Goal: Check status: Check status

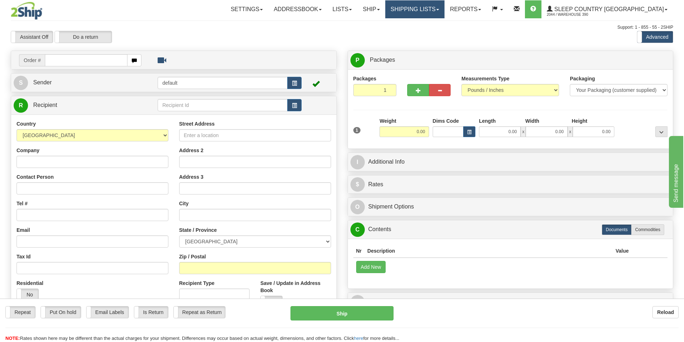
click at [434, 3] on link "Shipping lists" at bounding box center [415, 9] width 59 height 18
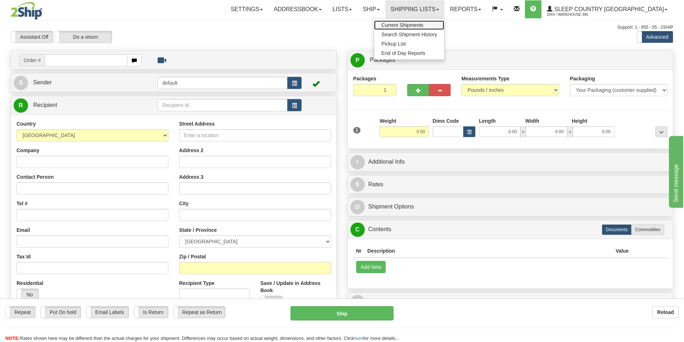
click at [424, 23] on span "Current Shipments" at bounding box center [403, 25] width 42 height 6
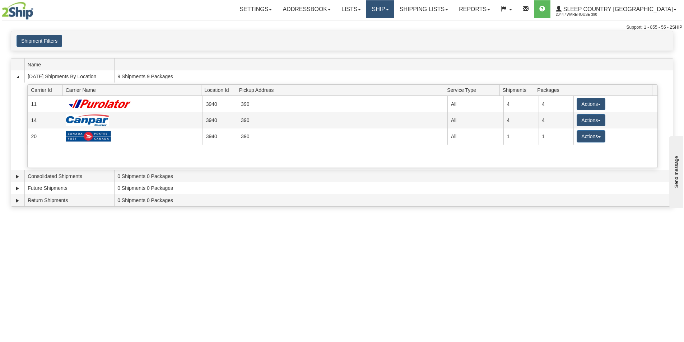
click at [394, 11] on link "Ship" at bounding box center [380, 9] width 28 height 18
click at [258, 298] on div "Toggle navigation Settings Shipping Preferences Fields Preferences New Recipien…" at bounding box center [342, 171] width 684 height 342
click at [394, 10] on link "Ship" at bounding box center [380, 9] width 28 height 18
click at [454, 14] on link "Shipping lists" at bounding box center [424, 9] width 59 height 18
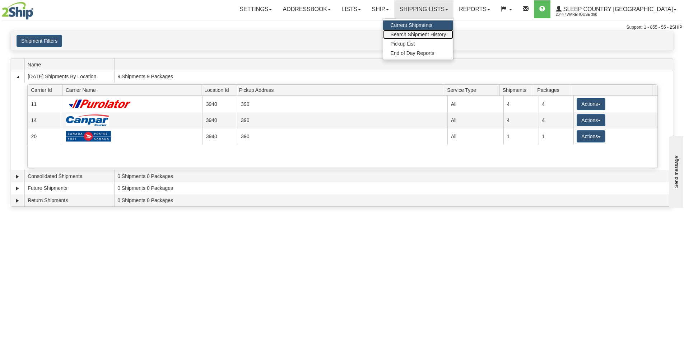
click at [446, 35] on span "Search Shipment History" at bounding box center [419, 35] width 56 height 6
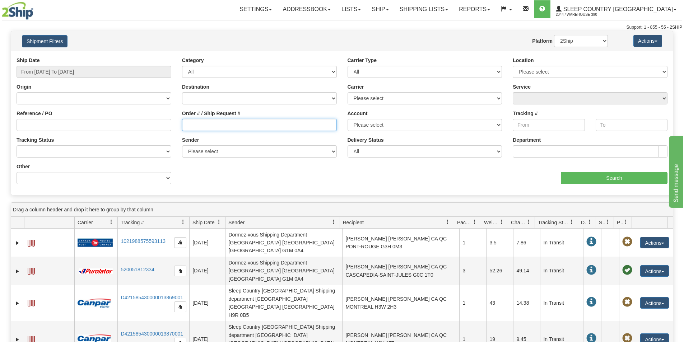
click at [223, 123] on input "Order # / Ship Request #" at bounding box center [259, 125] width 155 height 12
paste input "9000I045102"
type input "9000I045102"
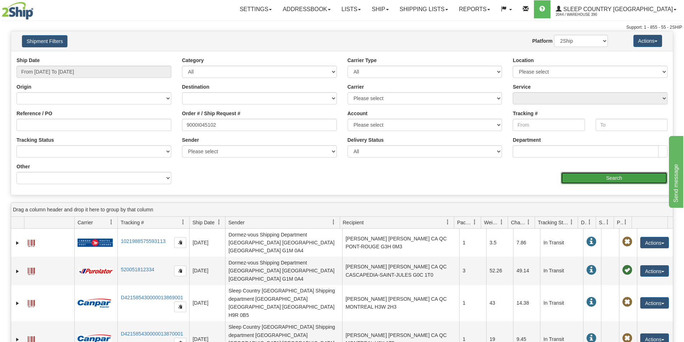
click at [583, 178] on input "Search" at bounding box center [614, 178] width 107 height 12
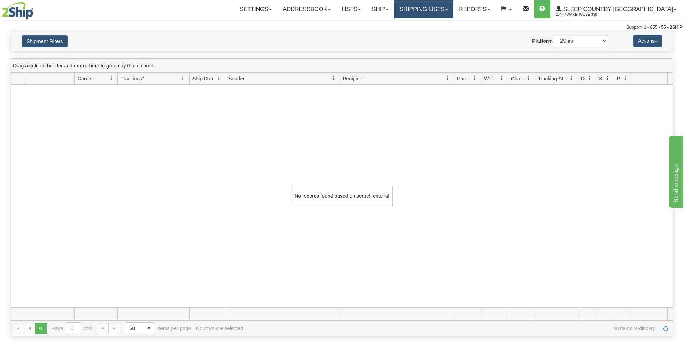
click at [454, 9] on link "Shipping lists" at bounding box center [424, 9] width 59 height 18
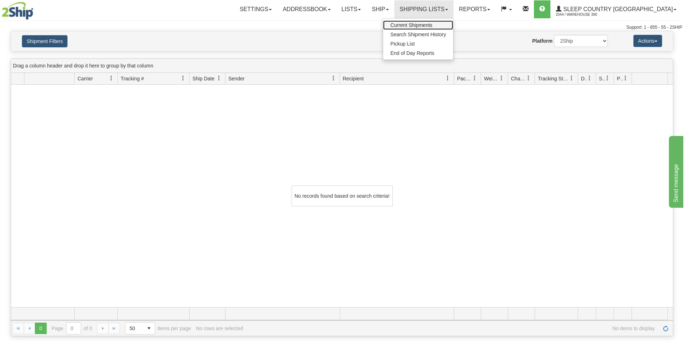
click at [433, 24] on span "Current Shipments" at bounding box center [412, 25] width 42 height 6
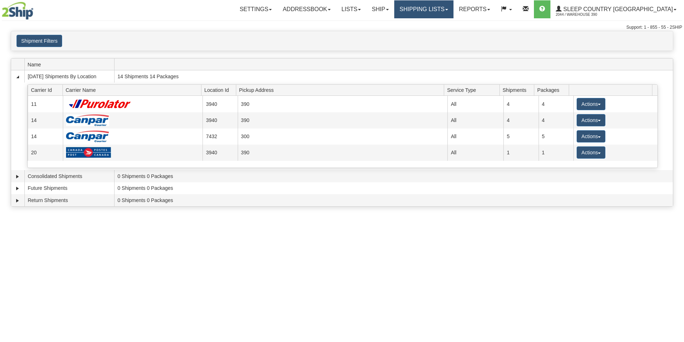
click at [454, 11] on link "Shipping lists" at bounding box center [424, 9] width 59 height 18
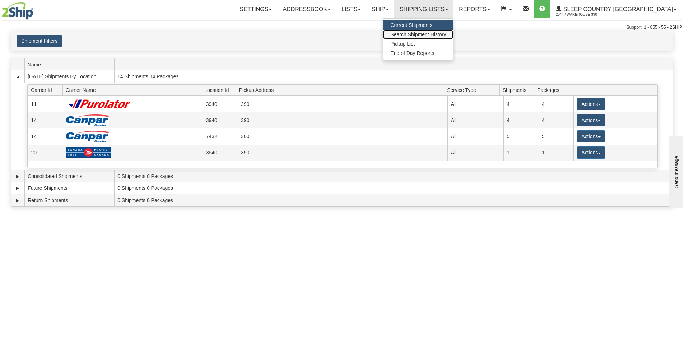
click at [447, 37] on link "Search Shipment History" at bounding box center [418, 34] width 70 height 9
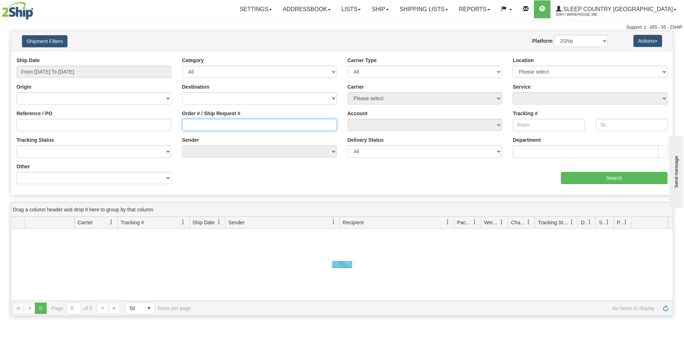
click at [194, 129] on input "Order # / Ship Request #" at bounding box center [259, 125] width 155 height 12
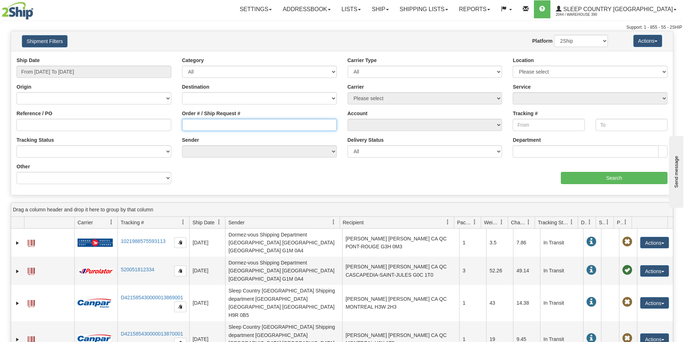
paste input "9000I045102"
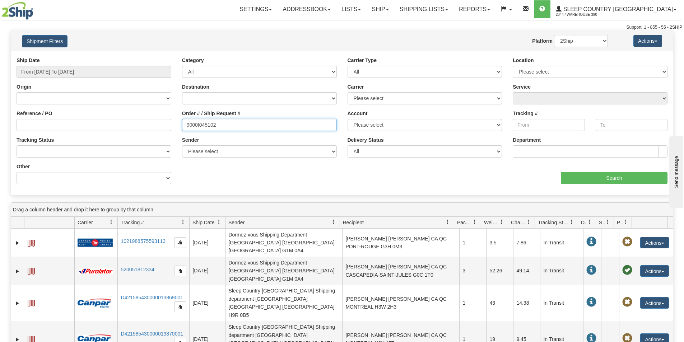
type input "9000I045102"
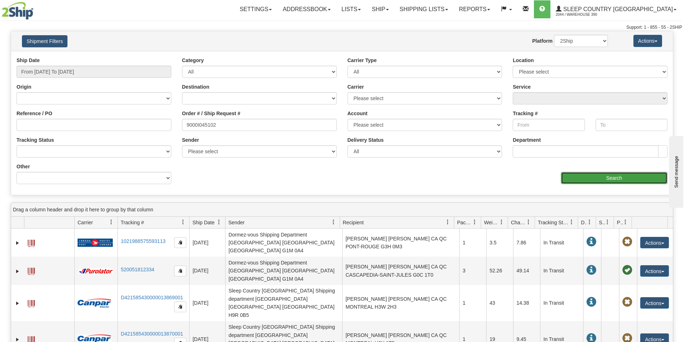
click at [572, 176] on input "Search" at bounding box center [614, 178] width 107 height 12
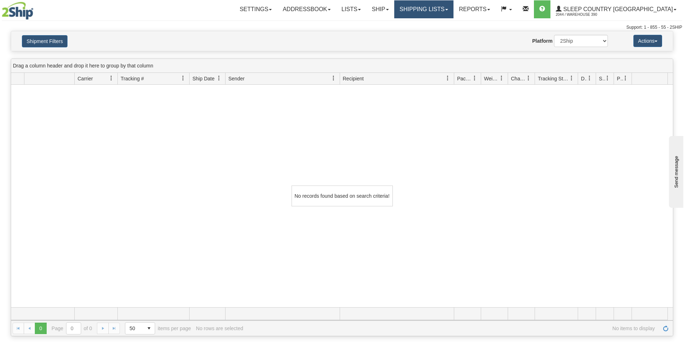
click at [454, 2] on link "Shipping lists" at bounding box center [424, 9] width 59 height 18
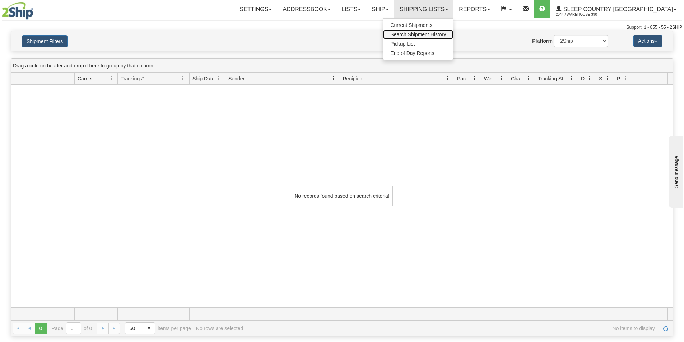
click at [446, 33] on span "Search Shipment History" at bounding box center [419, 35] width 56 height 6
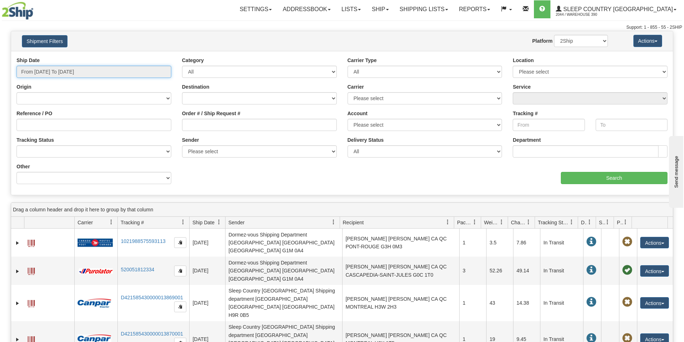
click at [106, 71] on input "From [DATE] To [DATE]" at bounding box center [94, 72] width 155 height 12
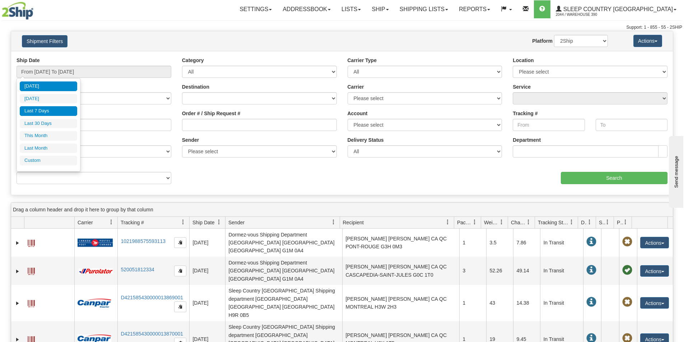
click at [50, 109] on li "Last 7 Days" at bounding box center [48, 111] width 57 height 10
type input "From 09/07/2025 To 09/13/2025"
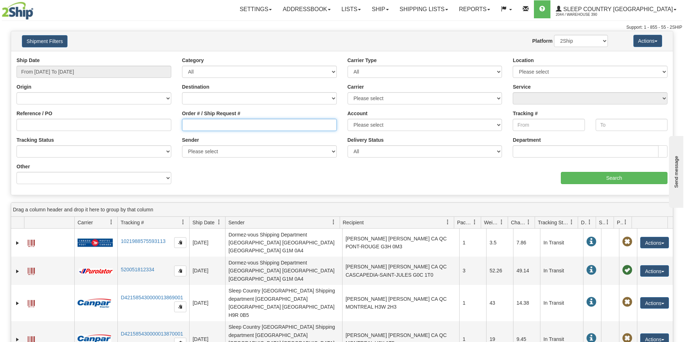
click at [241, 129] on input "Order # / Ship Request #" at bounding box center [259, 125] width 155 height 12
paste input "9000I045102"
type input "9000I045102"
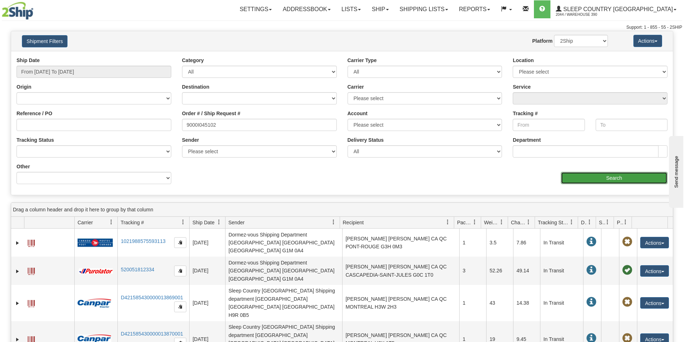
click at [573, 179] on input "Search" at bounding box center [614, 178] width 107 height 12
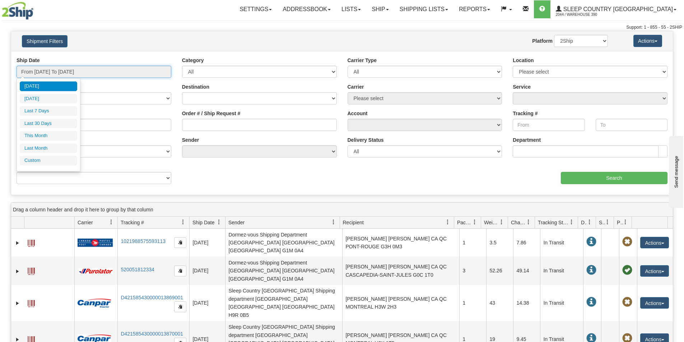
click at [77, 73] on input "From 09/12/2025 To 09/13/2025" at bounding box center [94, 72] width 155 height 12
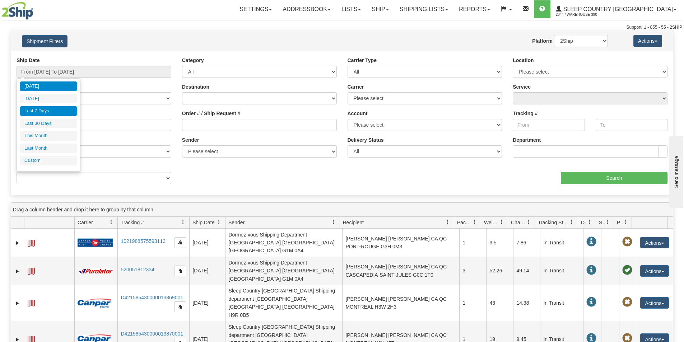
click at [50, 107] on li "Last 7 Days" at bounding box center [48, 111] width 57 height 10
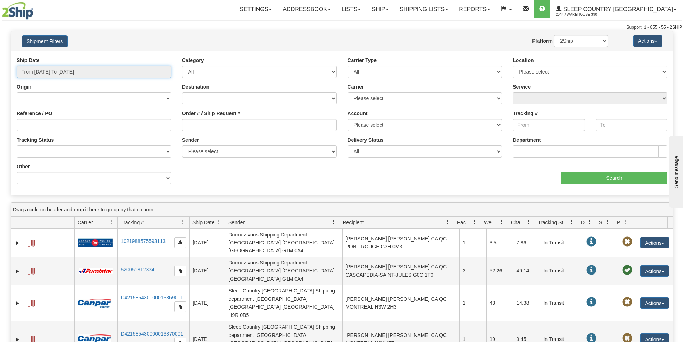
click at [153, 67] on input "From 09/07/2025 To 09/13/2025" at bounding box center [94, 72] width 155 height 12
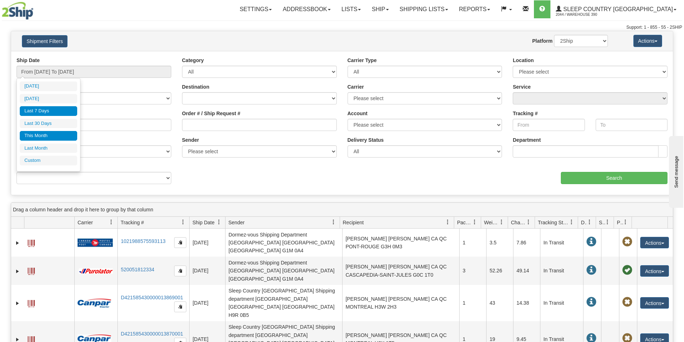
click at [47, 134] on li "This Month" at bounding box center [48, 136] width 57 height 10
type input "From 09/01/2025 To 09/30/2025"
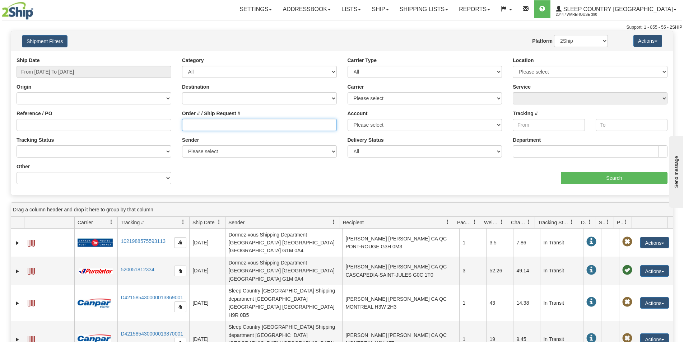
click at [246, 129] on input "Order # / Ship Request #" at bounding box center [259, 125] width 155 height 12
paste input "9000I045102"
drag, startPoint x: 237, startPoint y: 126, endPoint x: 159, endPoint y: 128, distance: 78.3
click at [159, 57] on div "Reference / PO Order # / Ship Request # 9000I045102 Account Please select Canad…" at bounding box center [342, 57] width 662 height 0
type input "9000I042102"
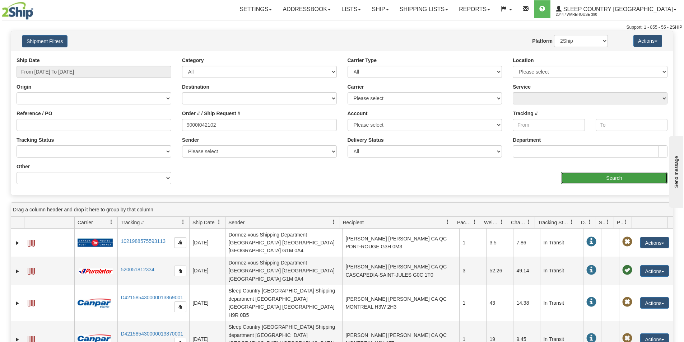
click at [579, 177] on input "Search" at bounding box center [614, 178] width 107 height 12
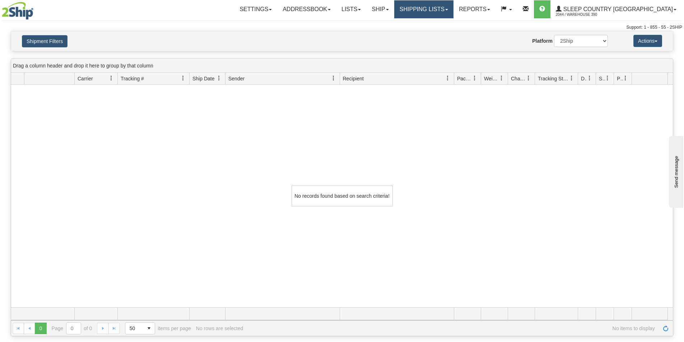
click at [454, 13] on link "Shipping lists" at bounding box center [424, 9] width 59 height 18
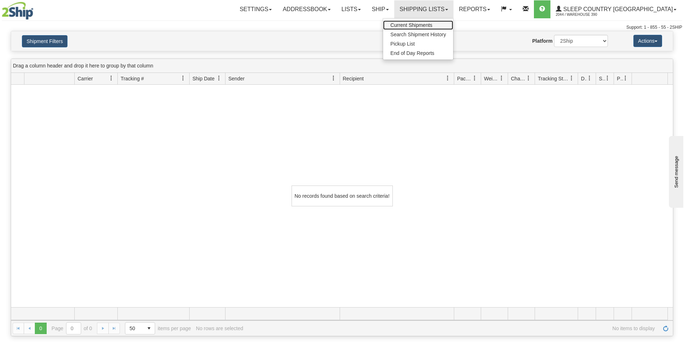
click at [433, 27] on span "Current Shipments" at bounding box center [412, 25] width 42 height 6
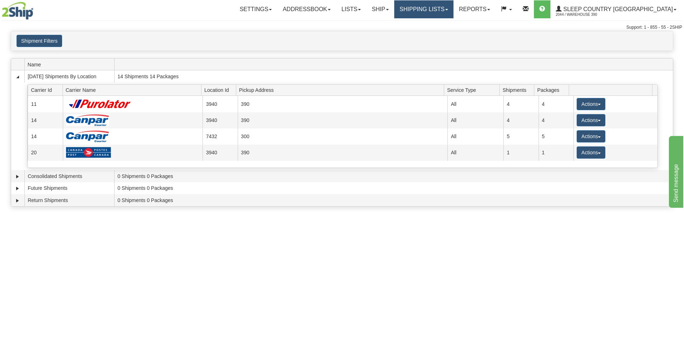
click at [454, 3] on link "Shipping lists" at bounding box center [424, 9] width 59 height 18
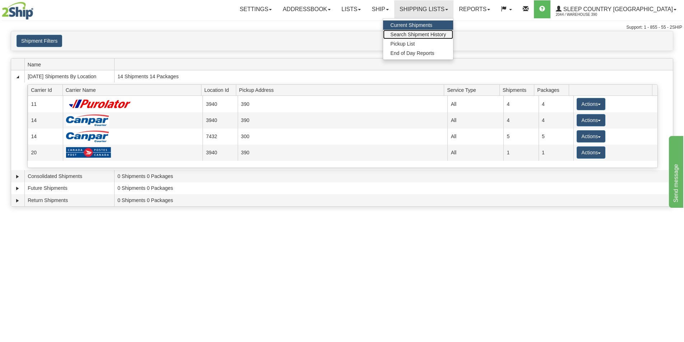
click at [442, 32] on span "Search Shipment History" at bounding box center [419, 35] width 56 height 6
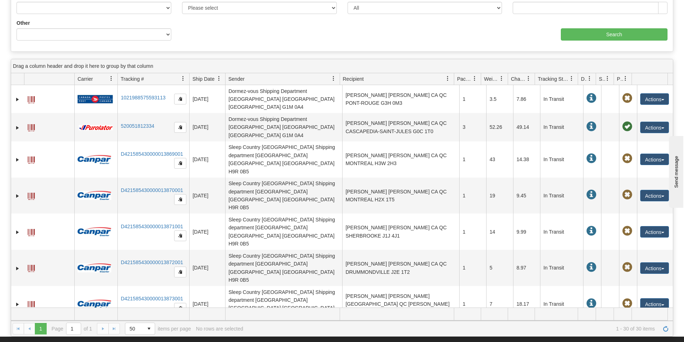
click at [220, 78] on span at bounding box center [219, 79] width 6 height 6
click at [246, 112] on span "Sort Descending" at bounding box center [241, 116] width 57 height 19
click at [213, 78] on span at bounding box center [214, 79] width 6 height 6
click at [217, 83] on link at bounding box center [219, 79] width 12 height 12
click at [234, 98] on span "Sort Ascending" at bounding box center [241, 94] width 57 height 19
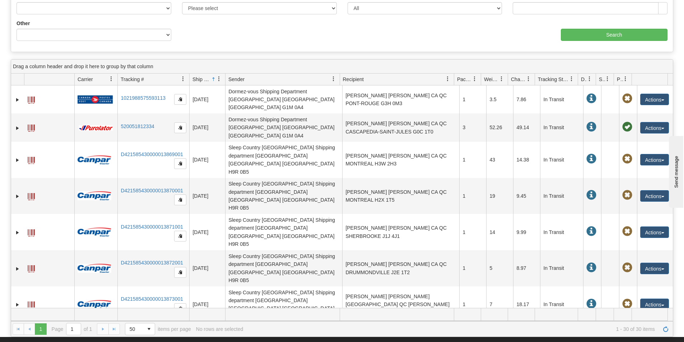
click at [217, 81] on span at bounding box center [219, 79] width 6 height 6
click at [245, 97] on span "Sort Ascending" at bounding box center [246, 95] width 38 height 7
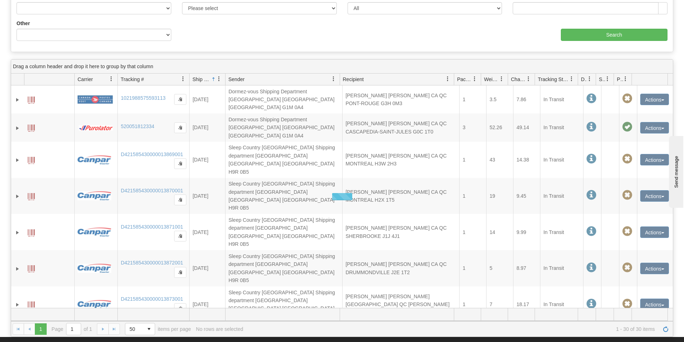
click at [213, 78] on link at bounding box center [219, 79] width 12 height 12
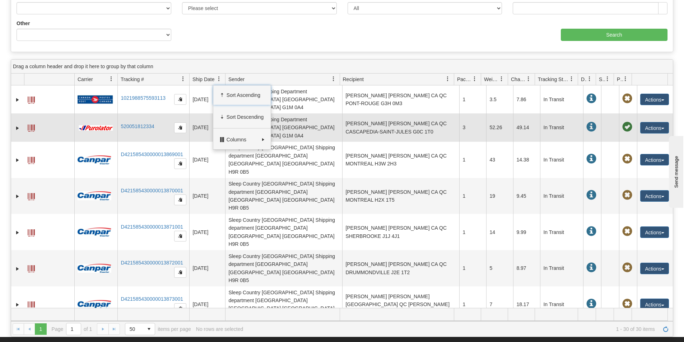
click at [207, 119] on td "[DATE]" at bounding box center [207, 128] width 36 height 28
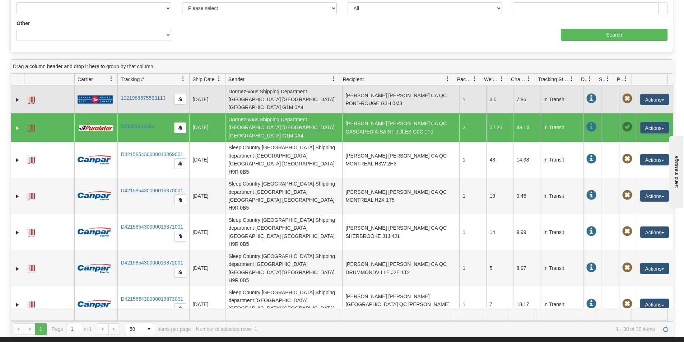
click at [212, 100] on td "[DATE]" at bounding box center [207, 100] width 36 height 28
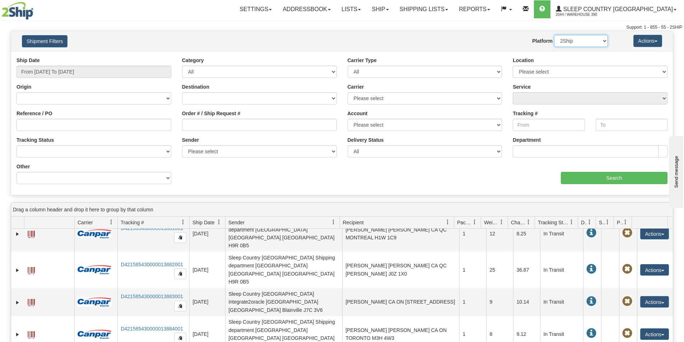
click at [604, 42] on select "2Ship Imported" at bounding box center [581, 41] width 54 height 12
click at [160, 73] on input "From [DATE] To [DATE]" at bounding box center [94, 72] width 155 height 12
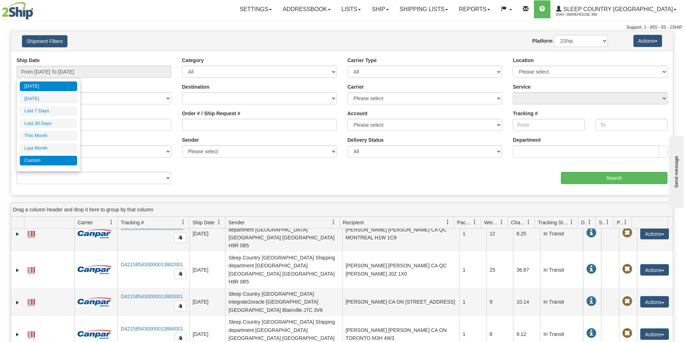
click at [43, 158] on li "Custom" at bounding box center [48, 161] width 57 height 10
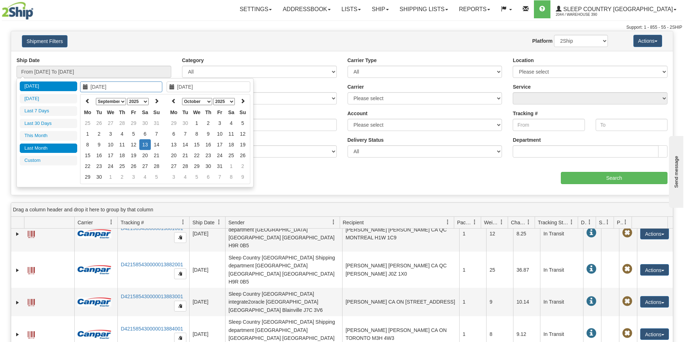
type input "[DATE]"
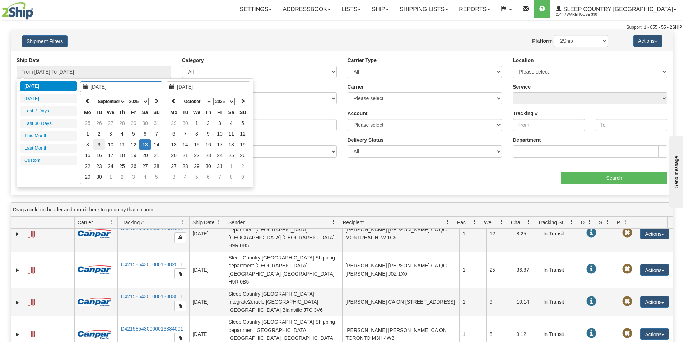
click at [102, 144] on td "9" at bounding box center [98, 144] width 11 height 11
type input "[DATE]"
click at [114, 142] on td "10" at bounding box center [110, 144] width 11 height 11
type input "From [DATE] To [DATE]"
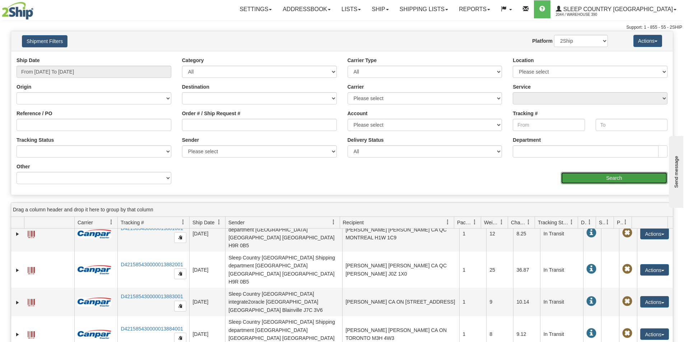
click at [577, 176] on input "Search" at bounding box center [614, 178] width 107 height 12
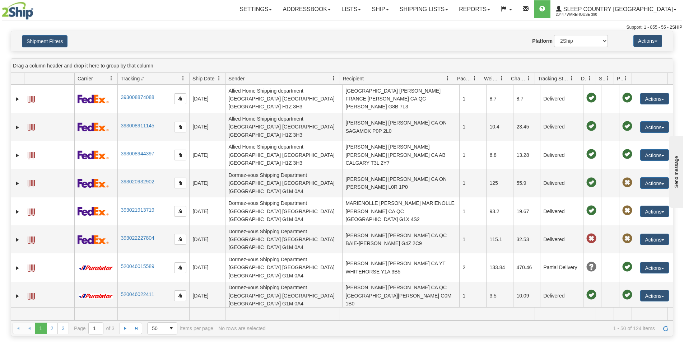
click at [332, 77] on span at bounding box center [334, 78] width 6 height 6
click at [356, 131] on span "Columns" at bounding box center [356, 138] width 57 height 19
click at [306, 314] on td at bounding box center [282, 314] width 115 height 13
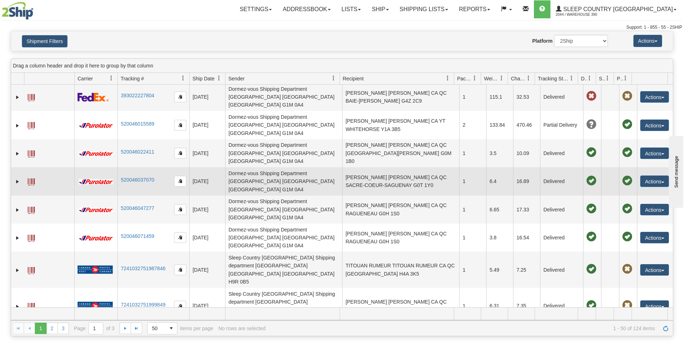
scroll to position [118, 0]
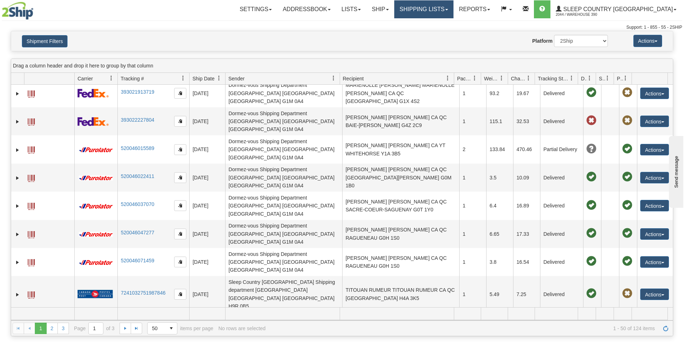
click at [454, 9] on link "Shipping lists" at bounding box center [424, 9] width 59 height 18
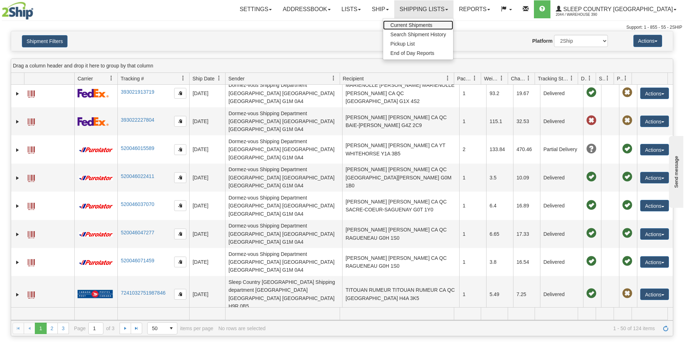
click at [433, 24] on span "Current Shipments" at bounding box center [412, 25] width 42 height 6
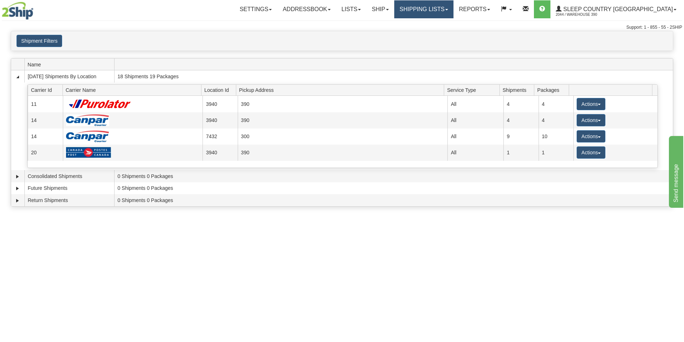
click at [454, 16] on link "Shipping lists" at bounding box center [424, 9] width 59 height 18
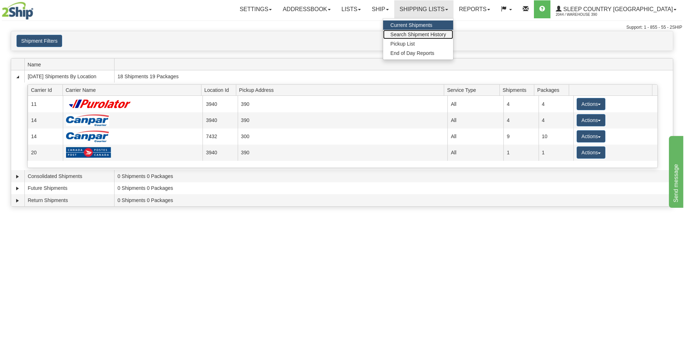
click at [446, 33] on span "Search Shipment History" at bounding box center [419, 35] width 56 height 6
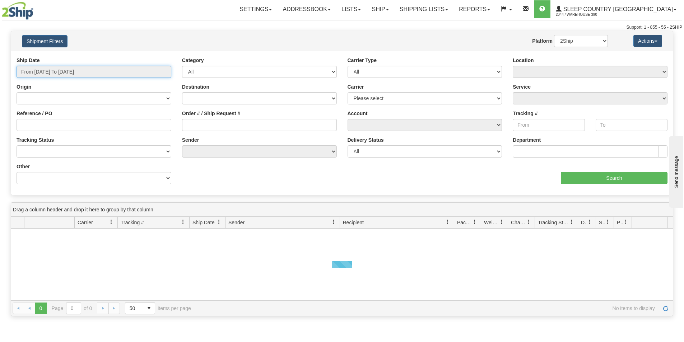
click at [73, 68] on input "From [DATE] To [DATE]" at bounding box center [94, 72] width 155 height 12
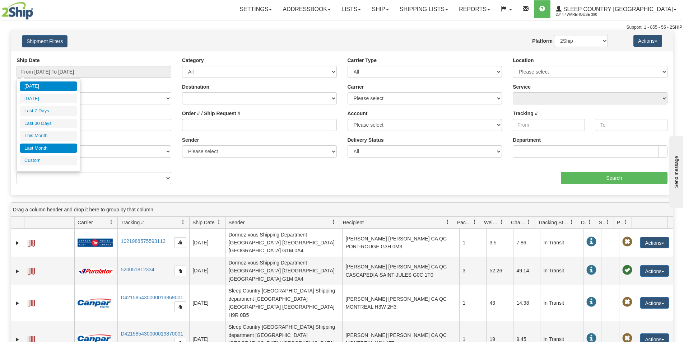
click at [48, 144] on li "Last Month" at bounding box center [48, 149] width 57 height 10
type input "From 08/01/2025 To 08/31/2025"
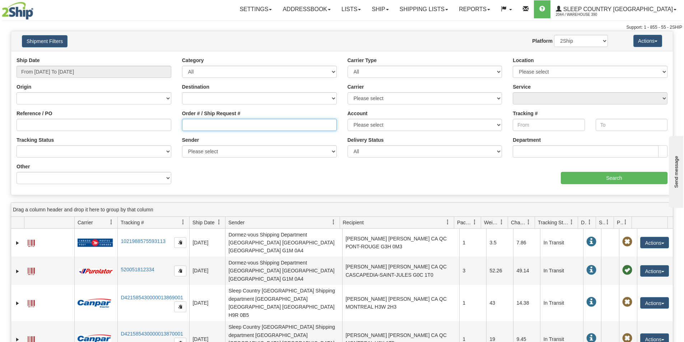
click at [242, 124] on input "Order # / Ship Request #" at bounding box center [259, 125] width 155 height 12
type input "125I044347"
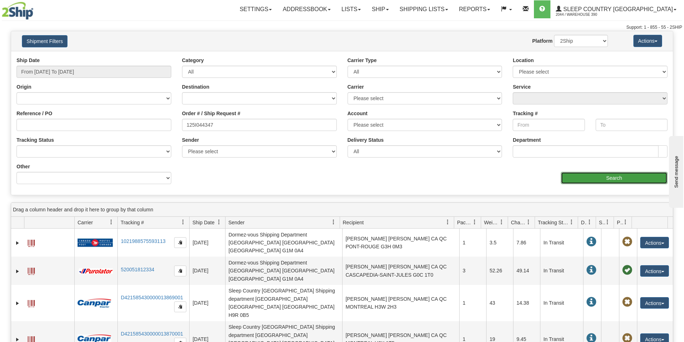
click at [594, 180] on input "Search" at bounding box center [614, 178] width 107 height 12
